Goal: Book appointment/travel/reservation

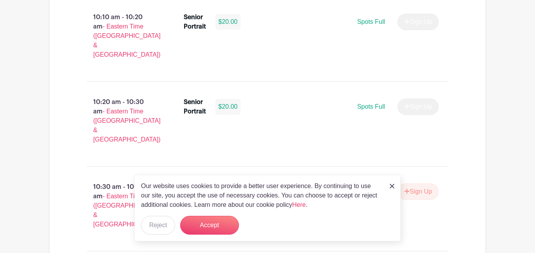
scroll to position [1185, 0]
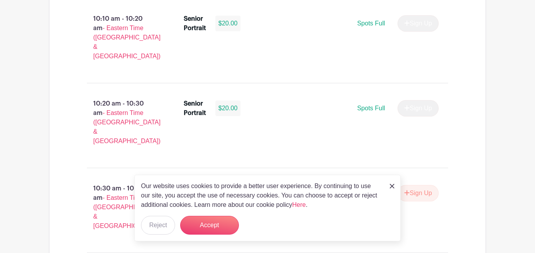
type input "2"
click at [390, 193] on div "Our website uses cookies to provide a better user experience. By continuing to …" at bounding box center [267, 208] width 266 height 67
click at [390, 183] on link at bounding box center [392, 185] width 5 height 9
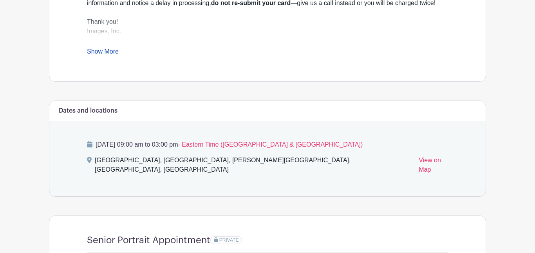
scroll to position [338, 0]
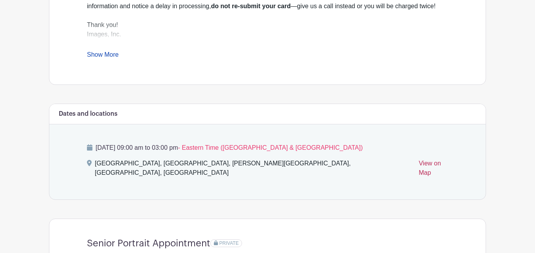
click at [418, 163] on link "View on Map" at bounding box center [432, 170] width 29 height 22
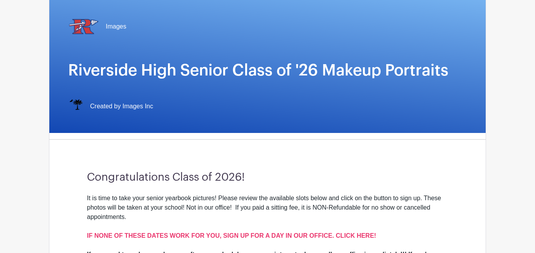
scroll to position [70, 0]
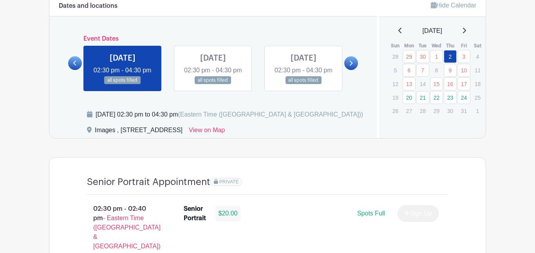
scroll to position [429, 0]
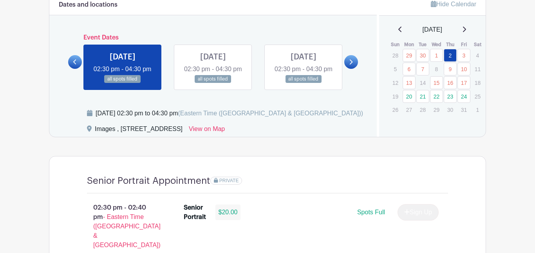
click at [354, 65] on link at bounding box center [351, 62] width 14 height 14
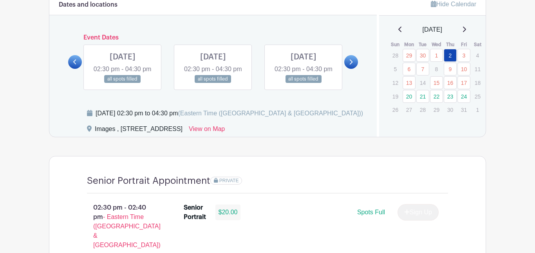
click at [354, 65] on link at bounding box center [351, 62] width 14 height 14
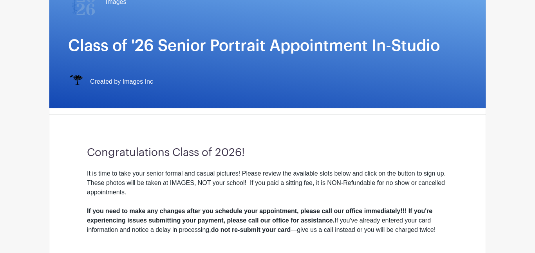
scroll to position [96, 0]
